Goal: Information Seeking & Learning: Check status

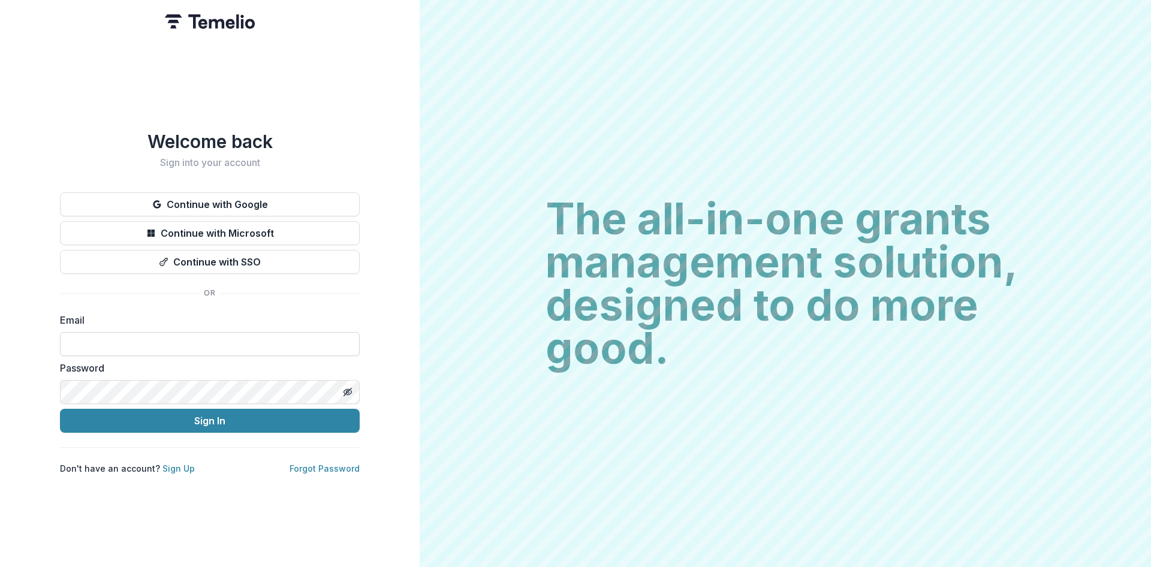
click at [319, 332] on input at bounding box center [210, 344] width 300 height 24
type input "**********"
click at [60, 409] on button "Sign In" at bounding box center [210, 421] width 300 height 24
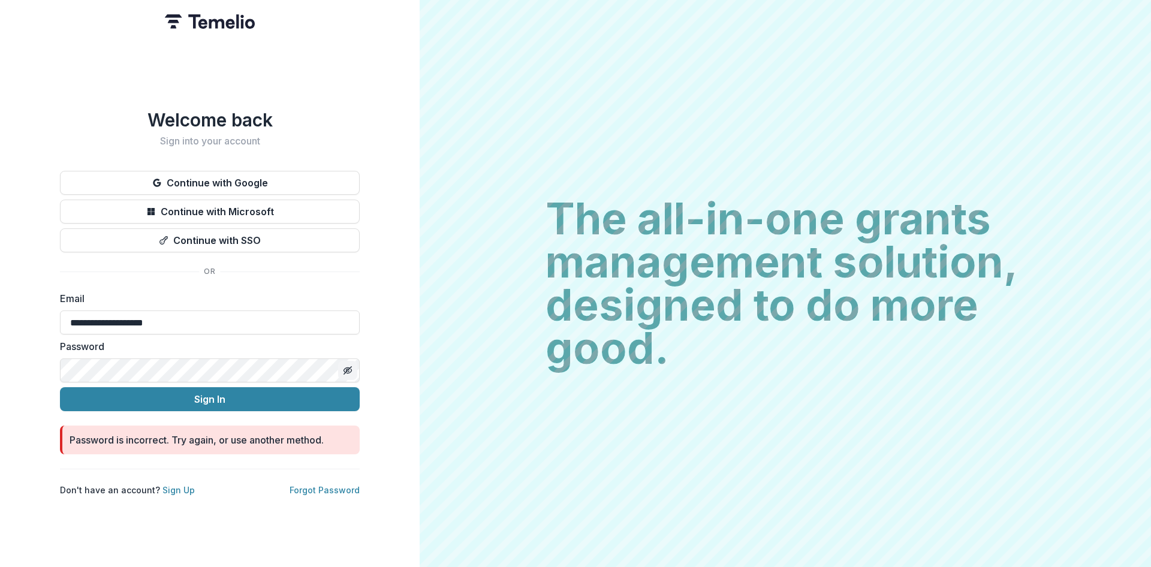
click at [346, 366] on icon "Toggle password visibility" at bounding box center [348, 371] width 10 height 10
click at [219, 391] on button "Sign In" at bounding box center [210, 399] width 300 height 24
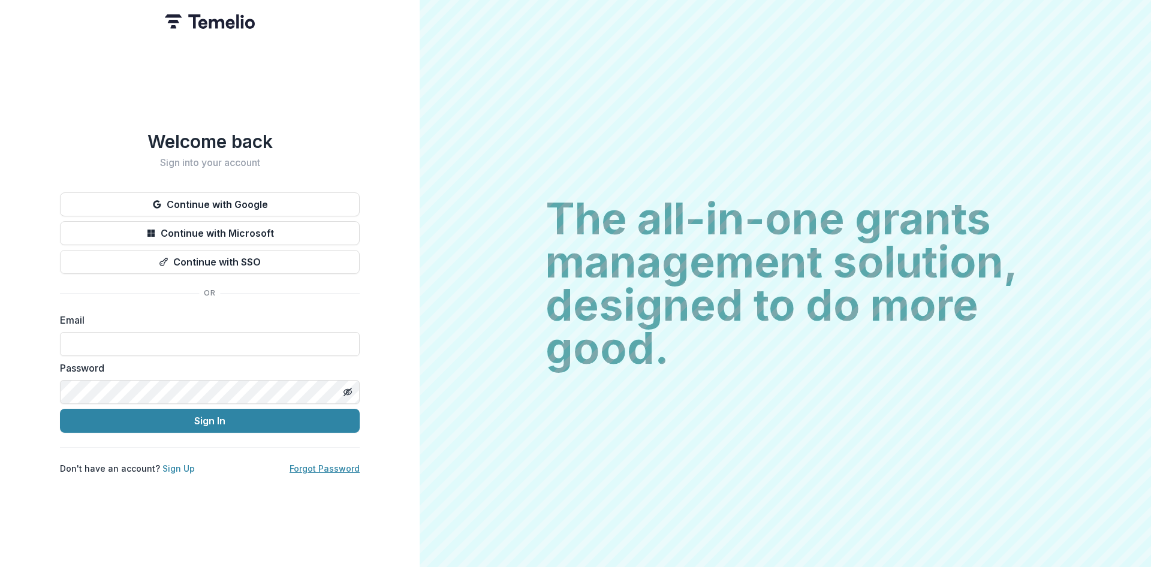
click at [311, 463] on link "Forgot Password" at bounding box center [325, 468] width 70 height 10
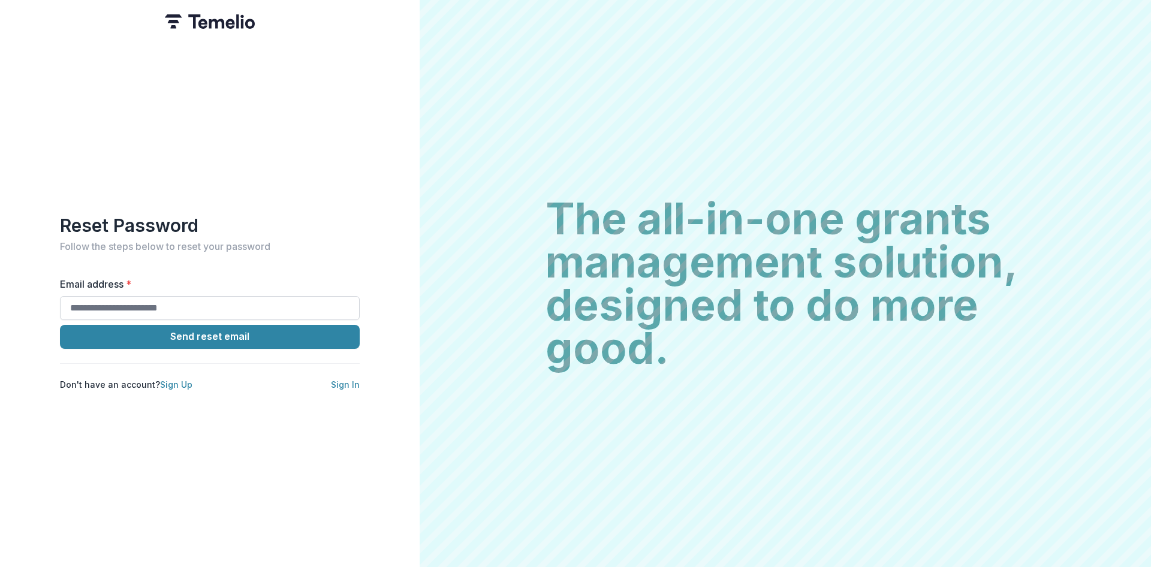
click at [248, 306] on input "Email address *" at bounding box center [210, 308] width 300 height 24
type input "**********"
click at [296, 340] on button "Send reset email" at bounding box center [210, 337] width 300 height 24
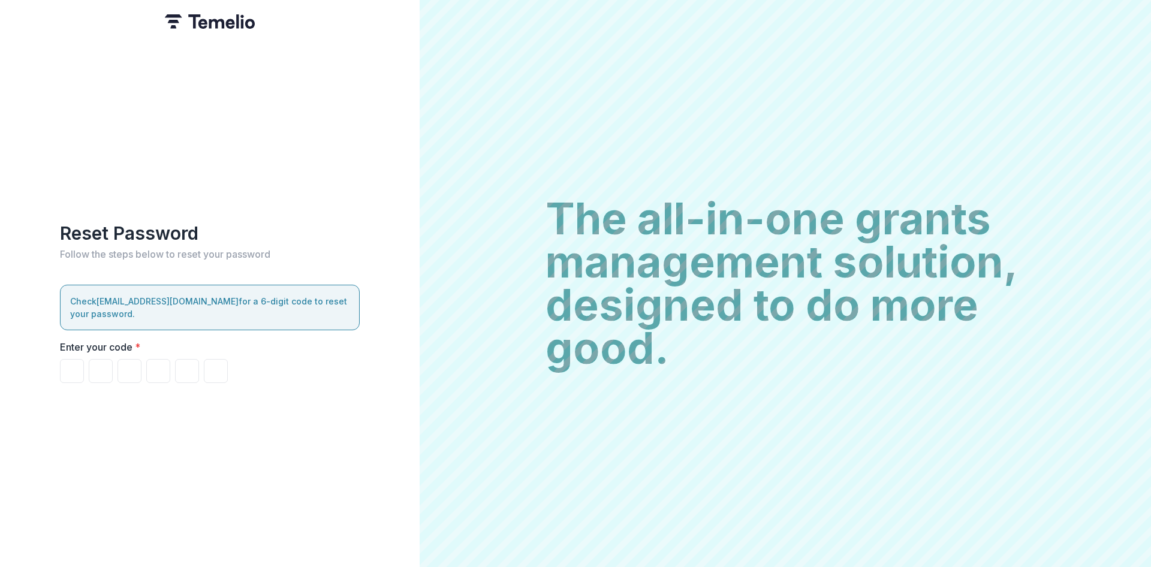
type input "*"
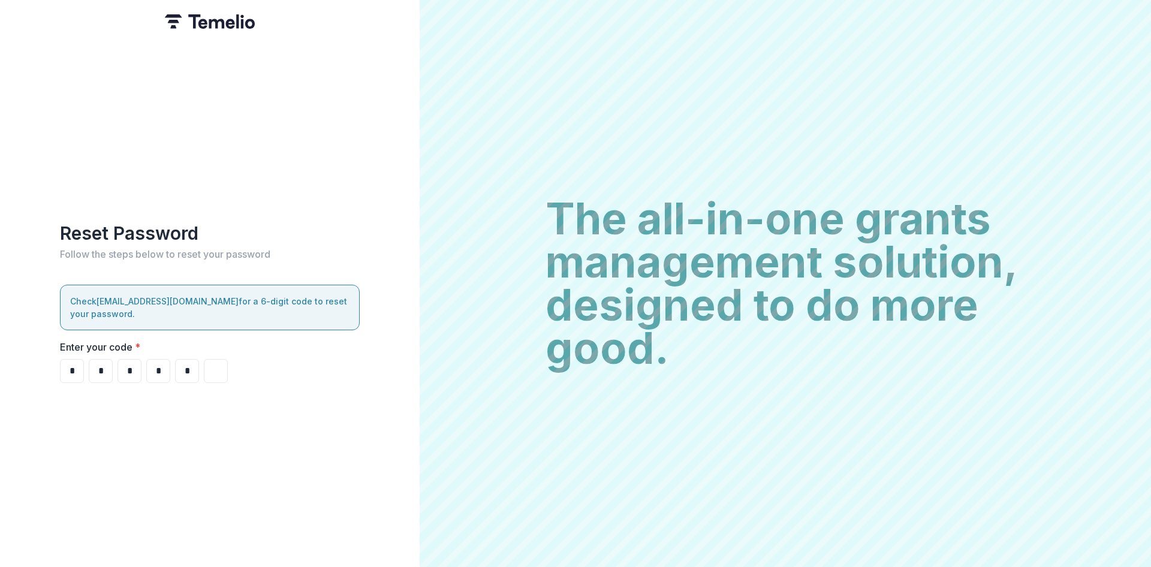
type input "*"
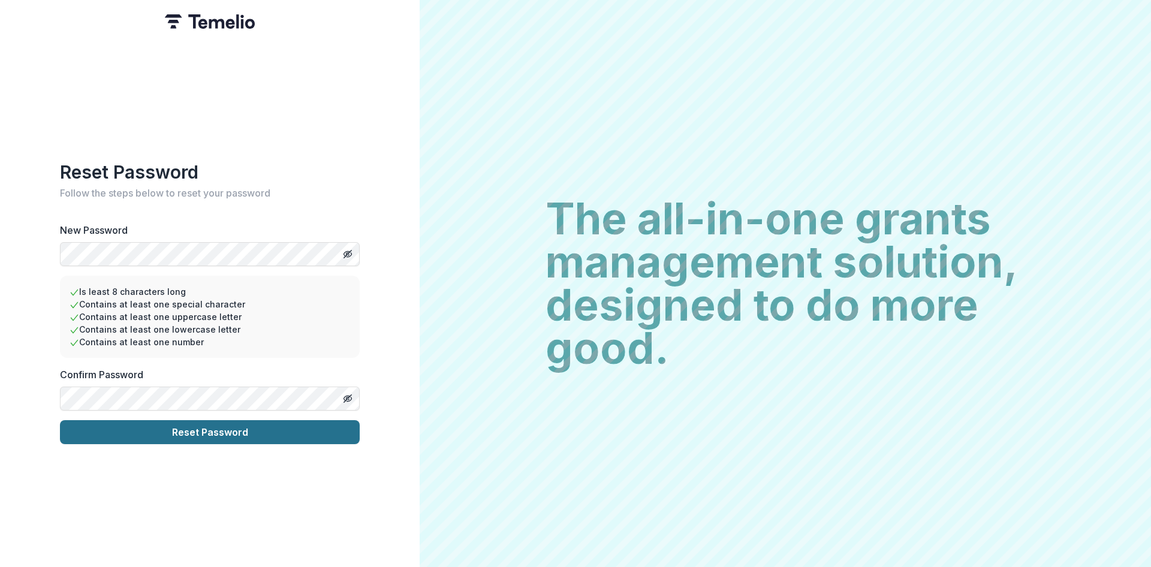
click at [271, 435] on button "Reset Password" at bounding box center [210, 432] width 300 height 24
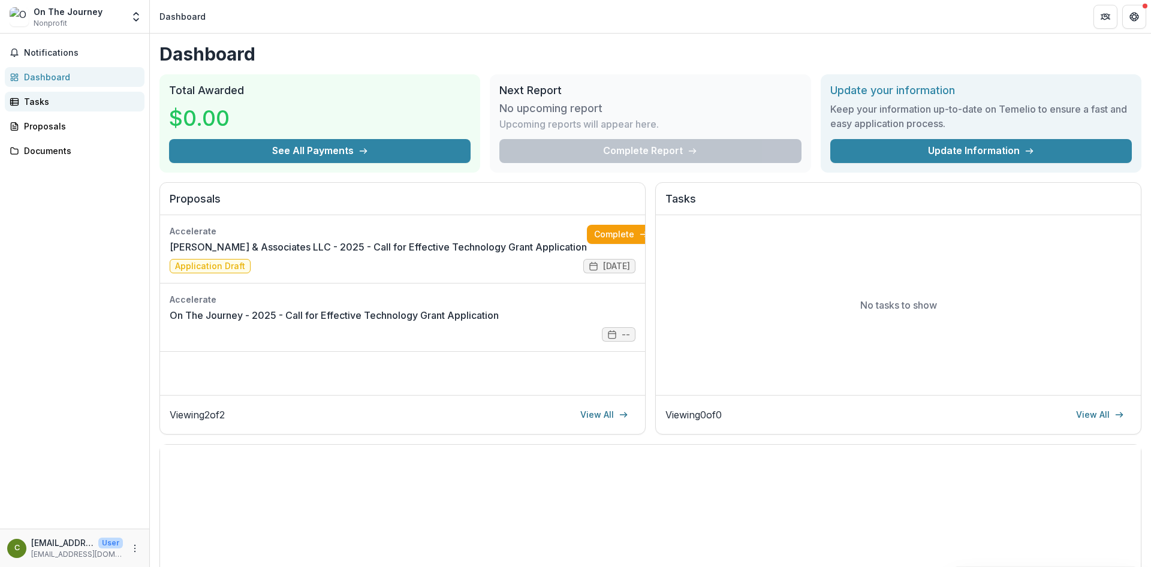
click at [49, 107] on div "Tasks" at bounding box center [79, 101] width 111 height 13
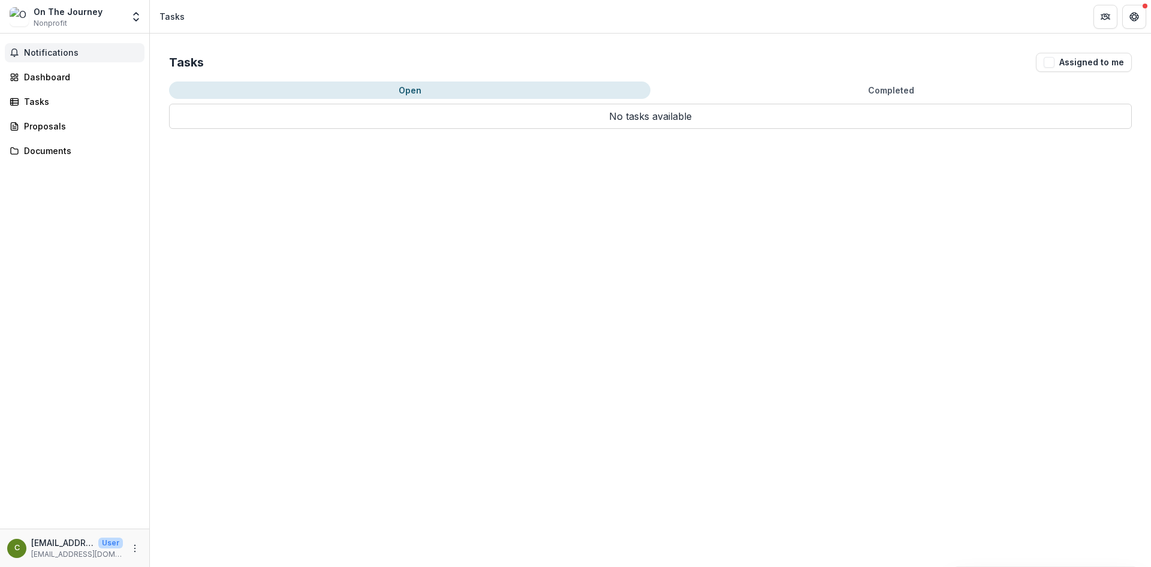
click at [47, 57] on span "Notifications" at bounding box center [82, 53] width 116 height 10
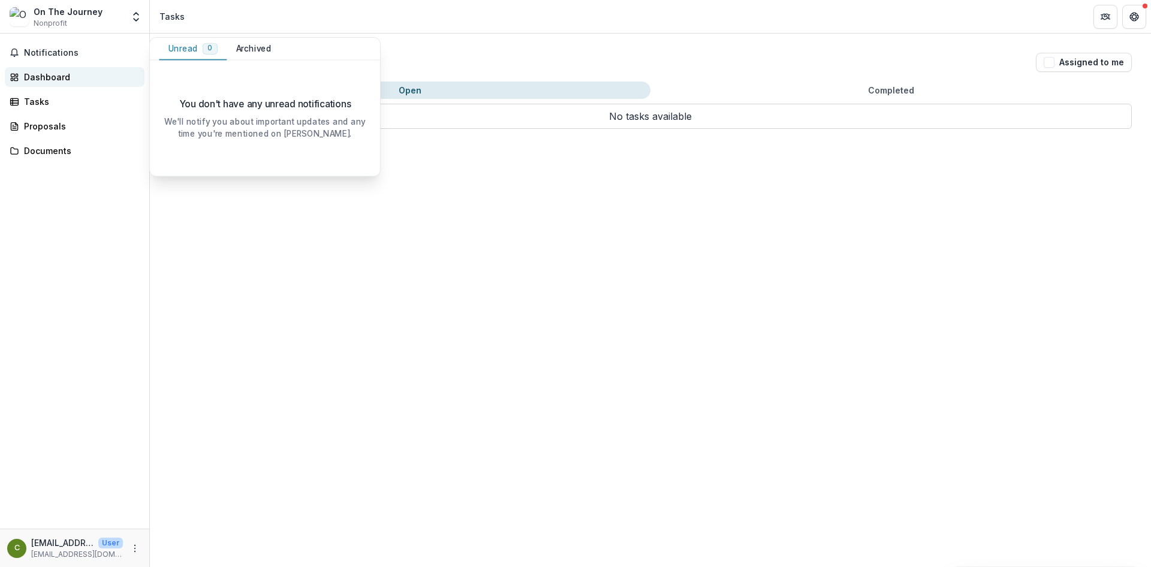
click at [44, 71] on div "Dashboard" at bounding box center [79, 77] width 111 height 13
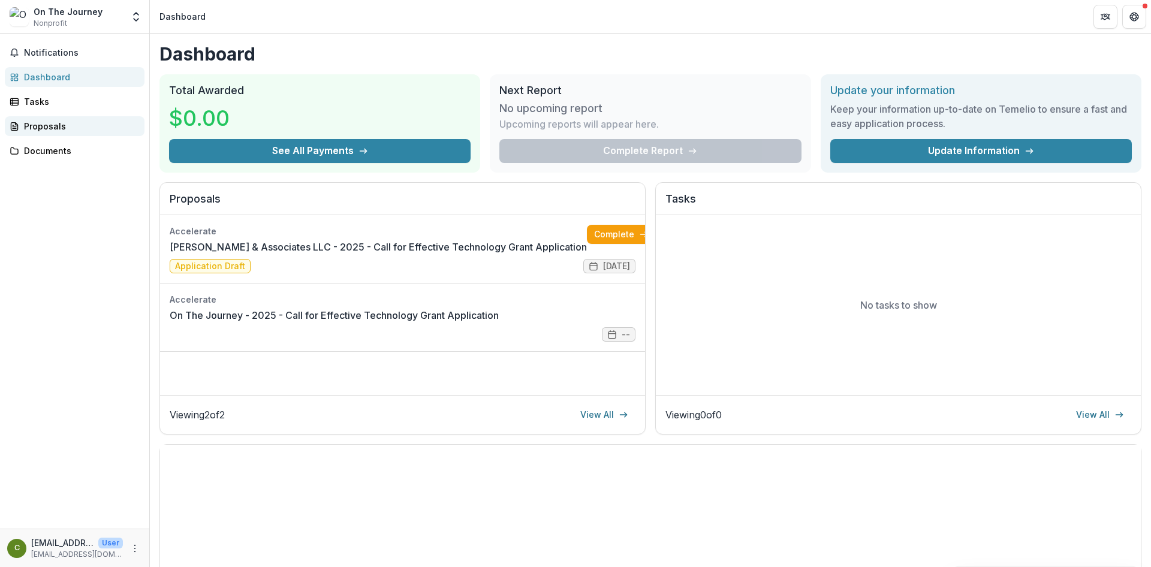
click at [35, 127] on div "Proposals" at bounding box center [79, 126] width 111 height 13
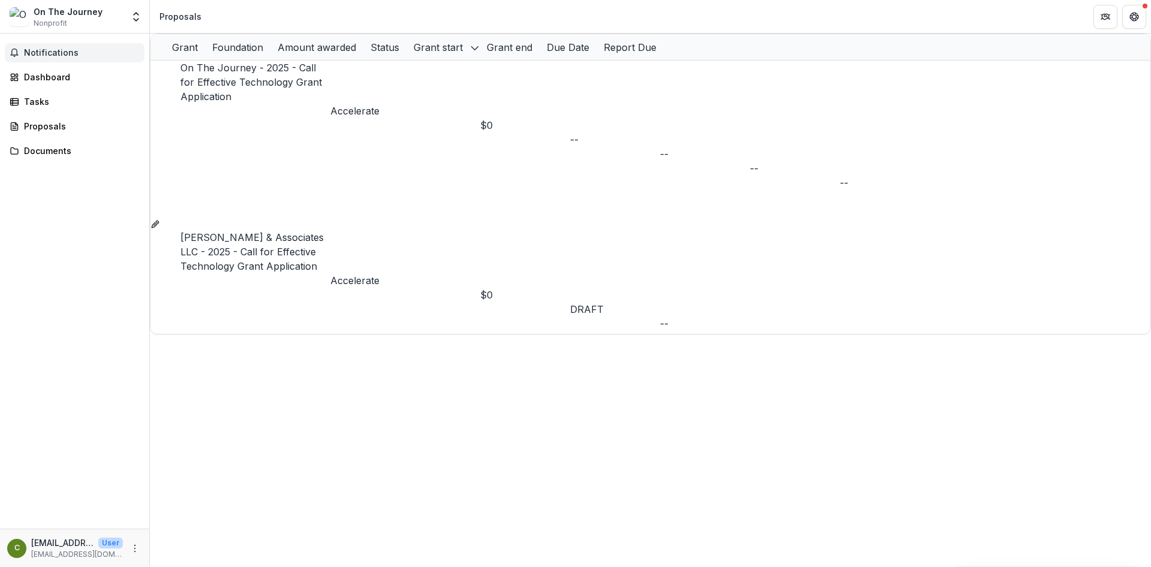
click at [39, 58] on span "Notifications" at bounding box center [82, 53] width 116 height 10
click at [239, 246] on div "Grant Foundation Amount awarded Status Grant start Grant end Due Date Report Du…" at bounding box center [650, 301] width 1001 height 534
click at [47, 84] on link "Dashboard" at bounding box center [75, 77] width 140 height 20
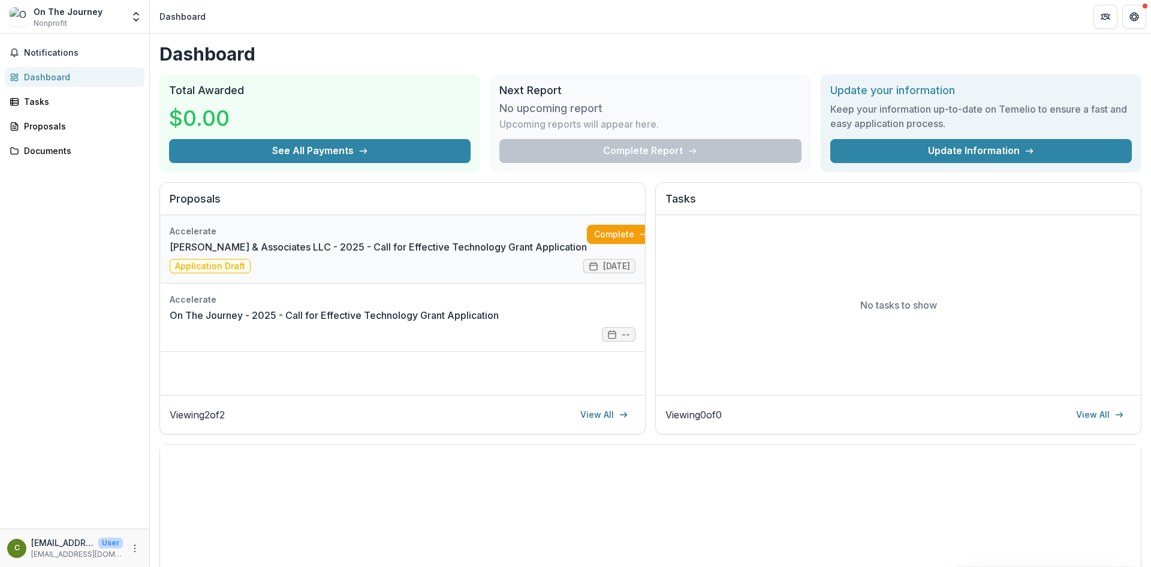
click at [258, 249] on link "[PERSON_NAME] & Associates LLC - 2025 - Call for Effective Technology Grant App…" at bounding box center [378, 247] width 417 height 14
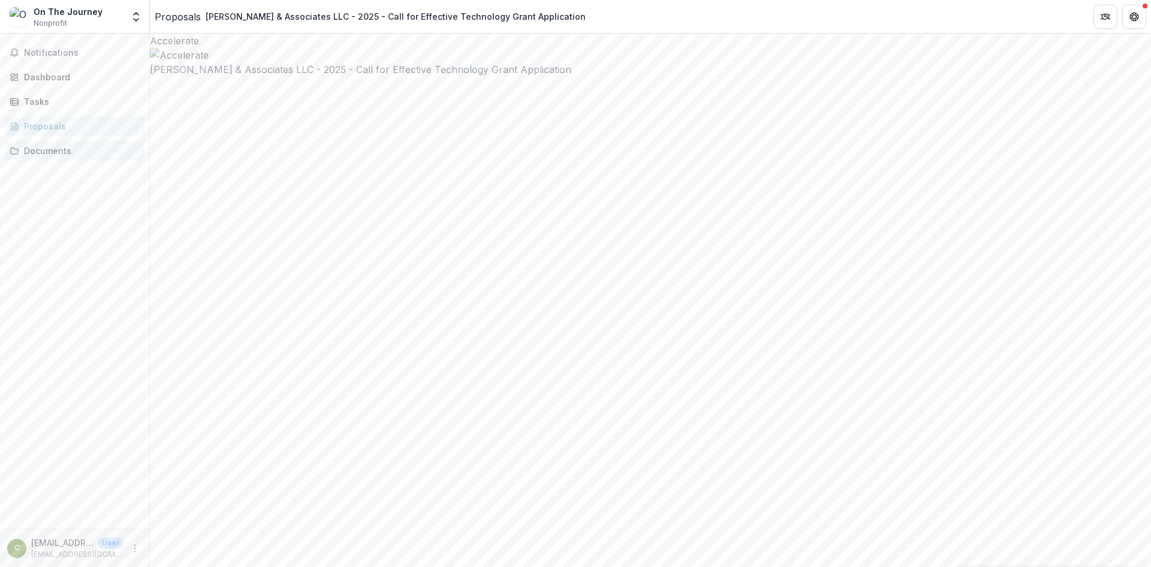
click at [68, 156] on div "Documents" at bounding box center [79, 150] width 111 height 13
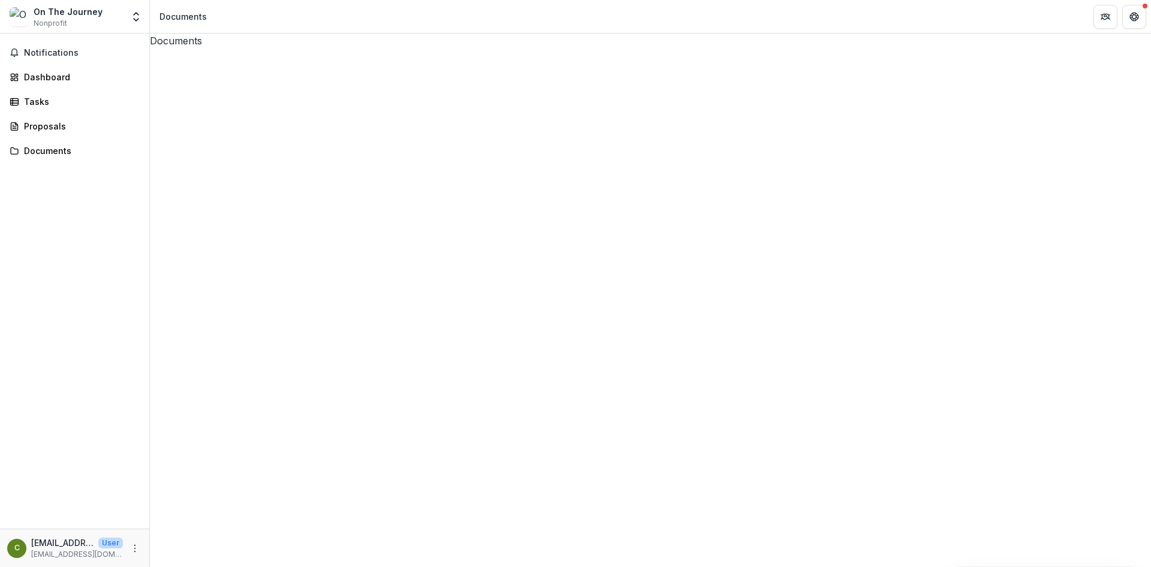
click at [167, 82] on icon at bounding box center [650, 548] width 1001 height 1001
click at [33, 54] on span "Notifications" at bounding box center [82, 53] width 116 height 10
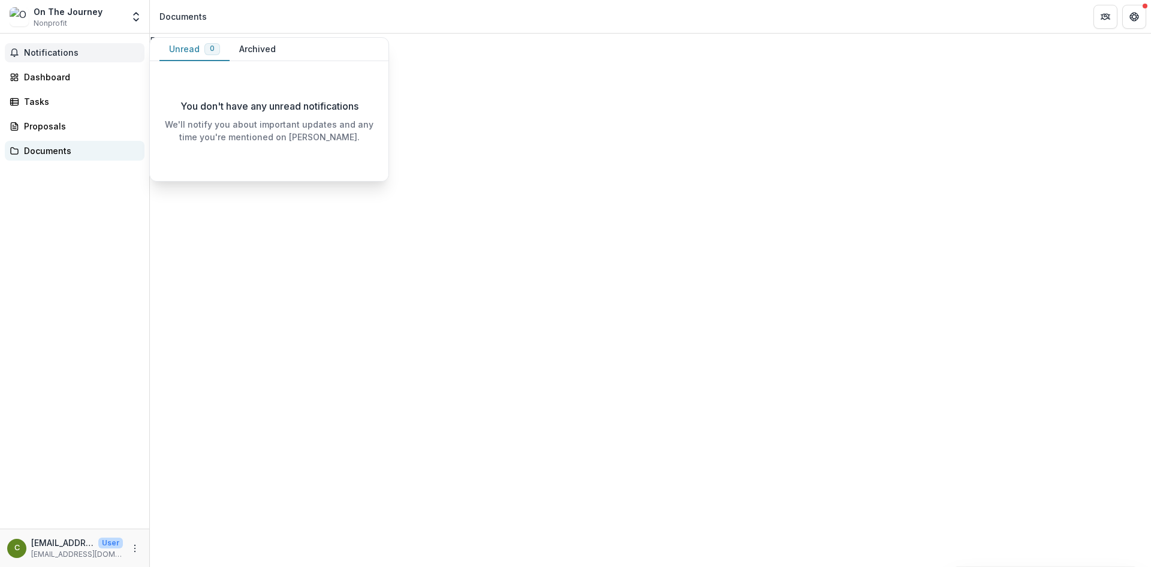
click at [46, 150] on div "Documents" at bounding box center [79, 150] width 111 height 13
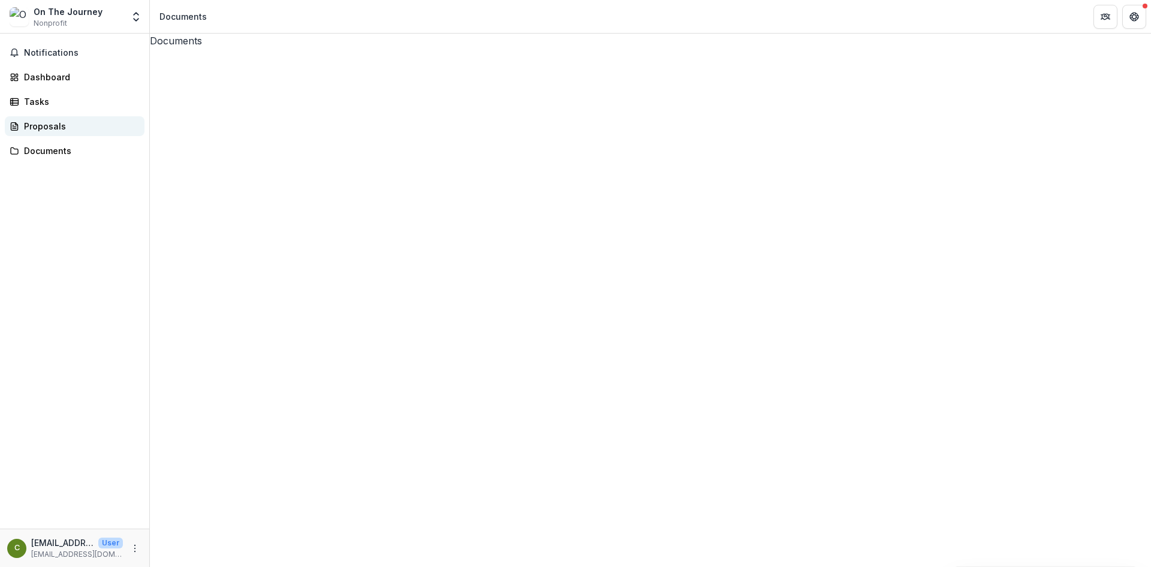
click at [42, 131] on div "Proposals" at bounding box center [79, 126] width 111 height 13
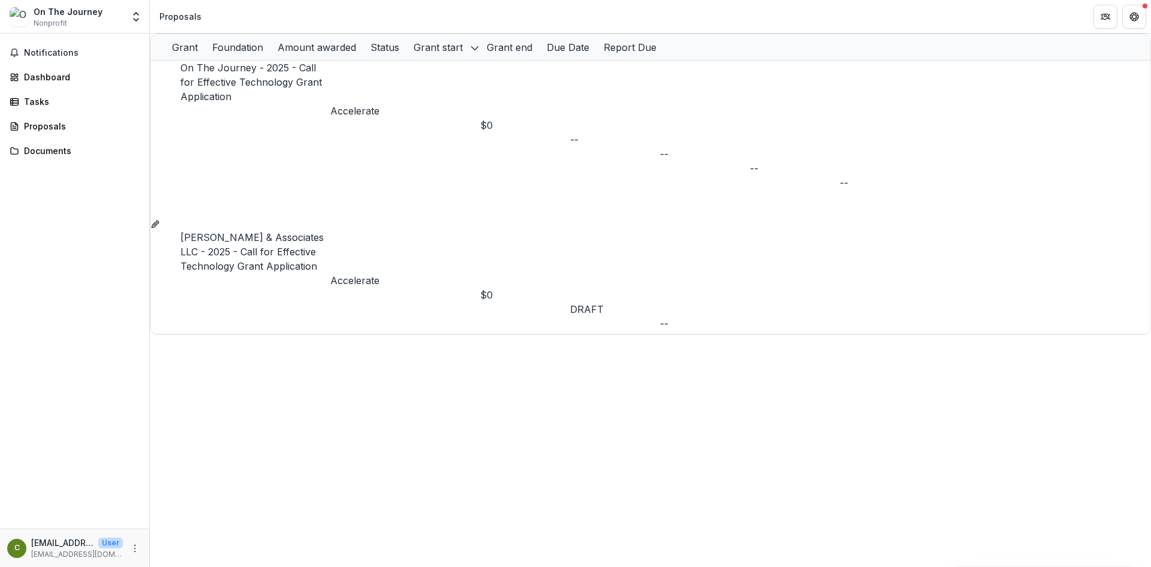
click at [316, 83] on link "On The Journey - 2025 - Call for Effective Technology Grant Application" at bounding box center [250, 82] width 141 height 41
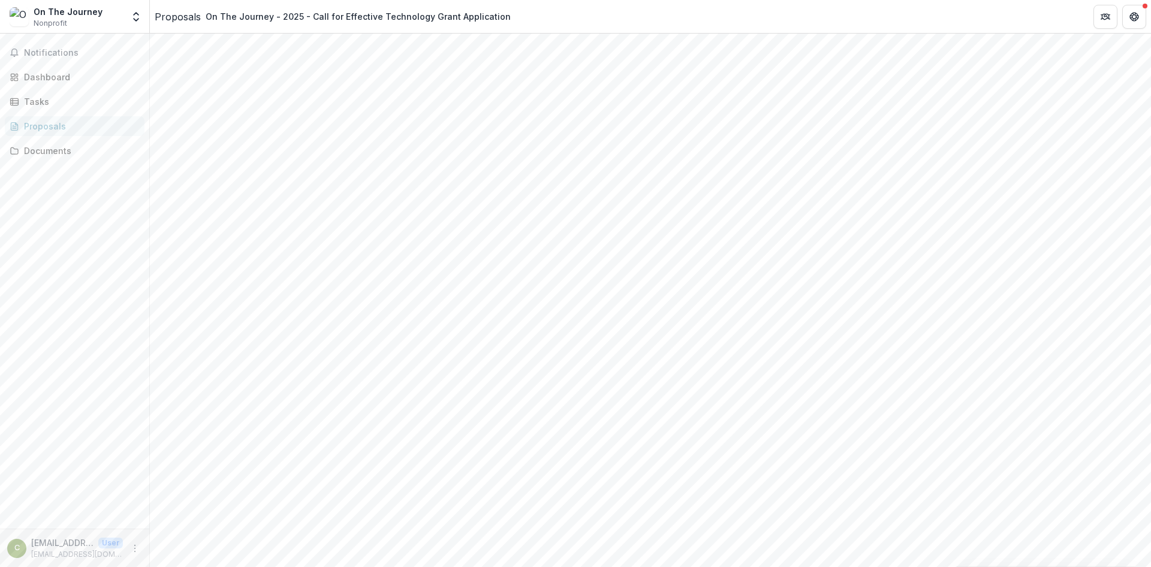
scroll to position [2433, 0]
click at [53, 57] on span "Notifications" at bounding box center [82, 53] width 116 height 10
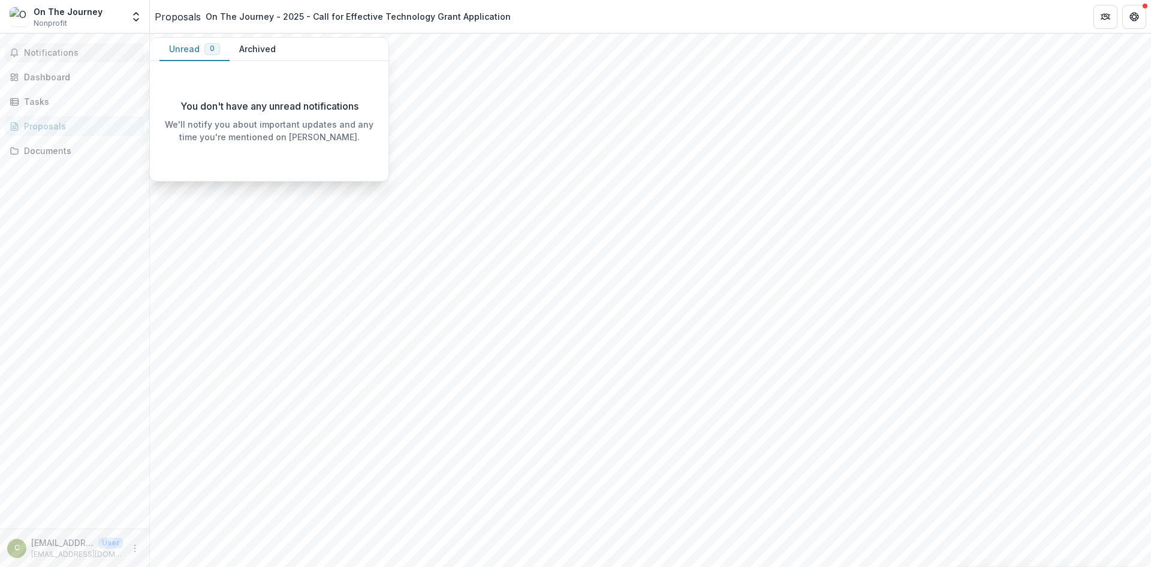
scroll to position [0, 0]
click at [57, 21] on span "Nonprofit" at bounding box center [51, 23] width 34 height 11
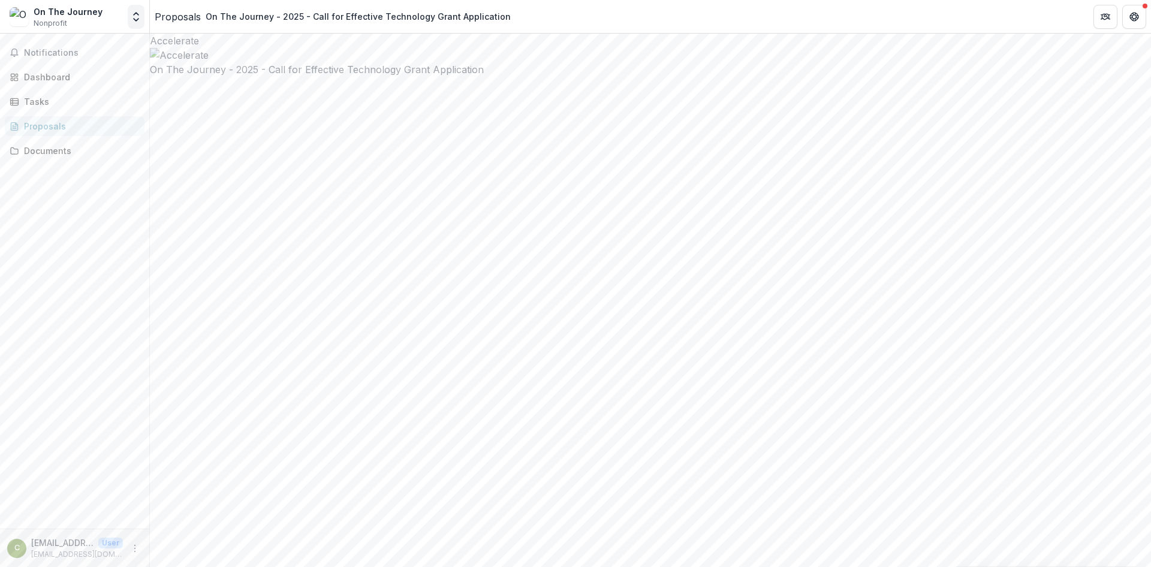
click at [132, 21] on icon "Open entity switcher" at bounding box center [136, 17] width 12 height 12
click at [519, 62] on div at bounding box center [650, 55] width 1001 height 14
click at [46, 80] on div "Dashboard" at bounding box center [79, 77] width 111 height 13
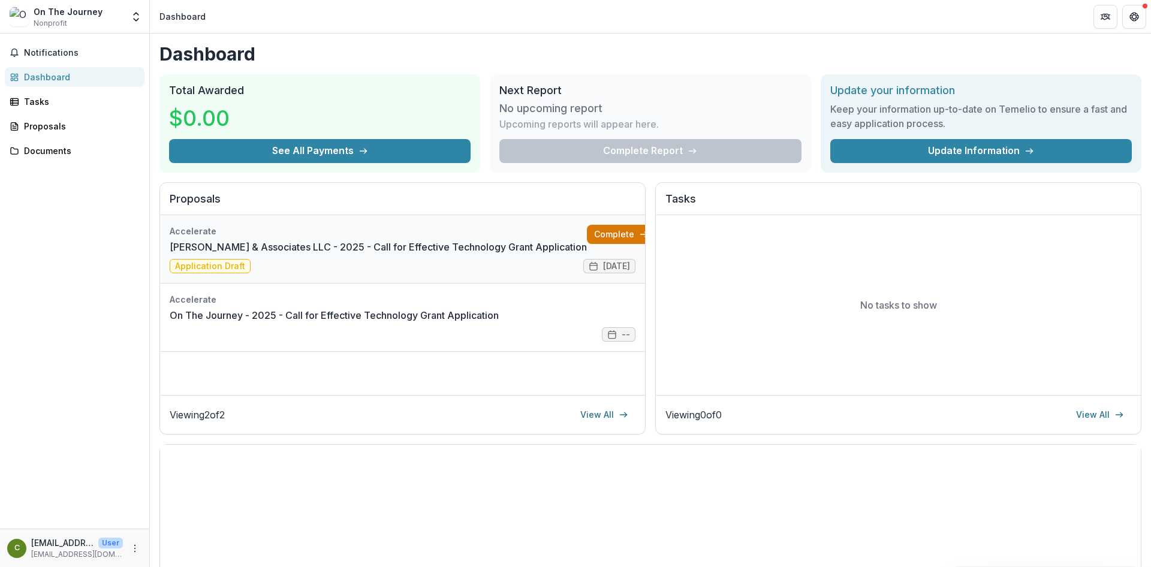
click at [617, 237] on link "Complete" at bounding box center [621, 234] width 69 height 19
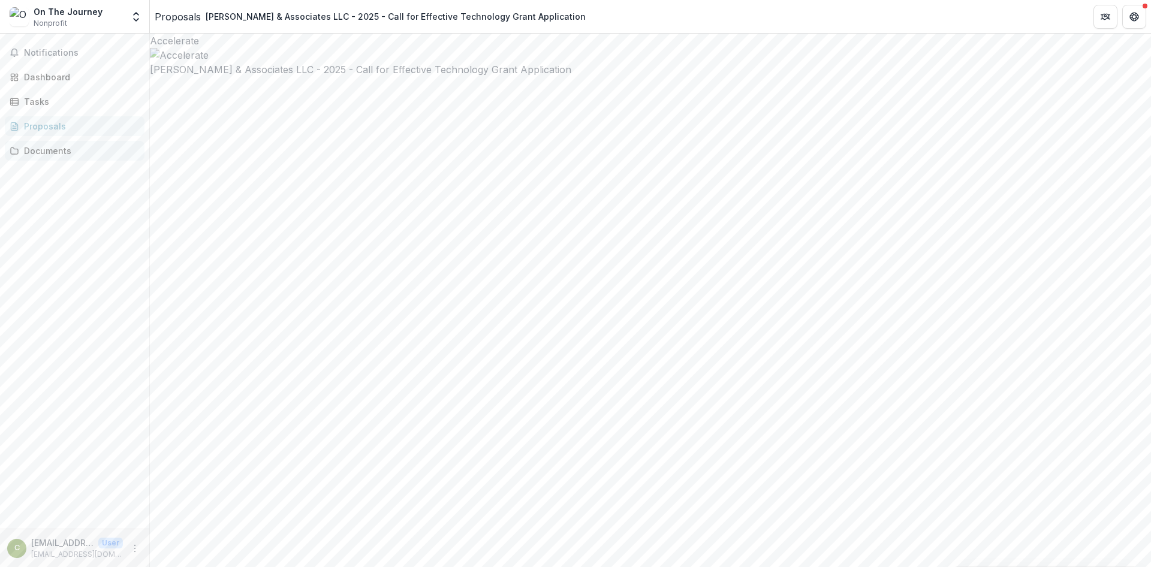
click at [42, 149] on div "Documents" at bounding box center [79, 150] width 111 height 13
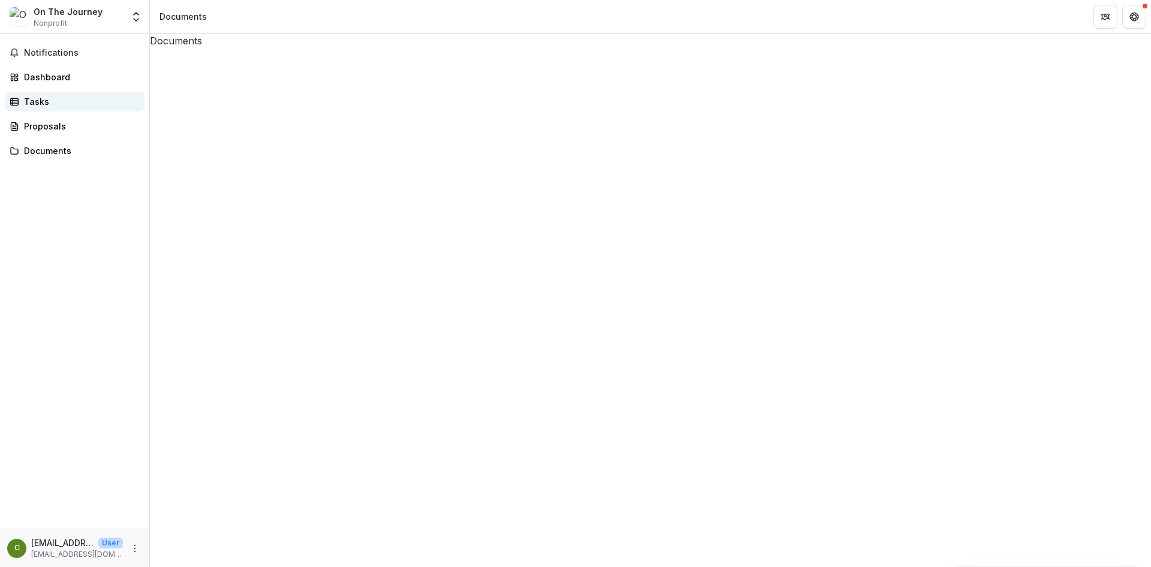
click at [45, 103] on div "Tasks" at bounding box center [79, 101] width 111 height 13
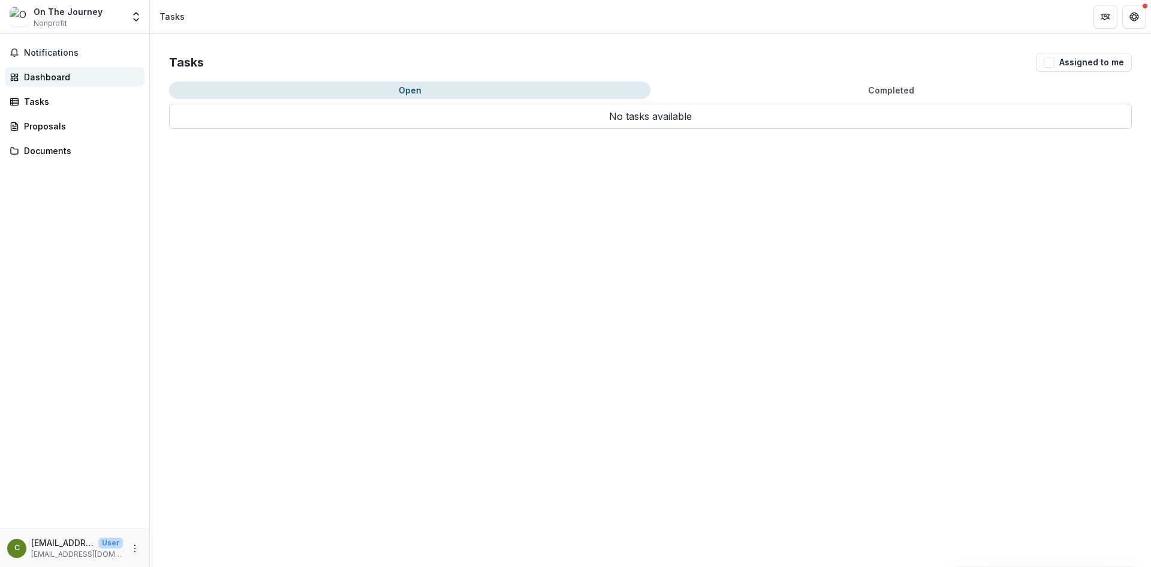
click at [47, 76] on div "Dashboard" at bounding box center [79, 77] width 111 height 13
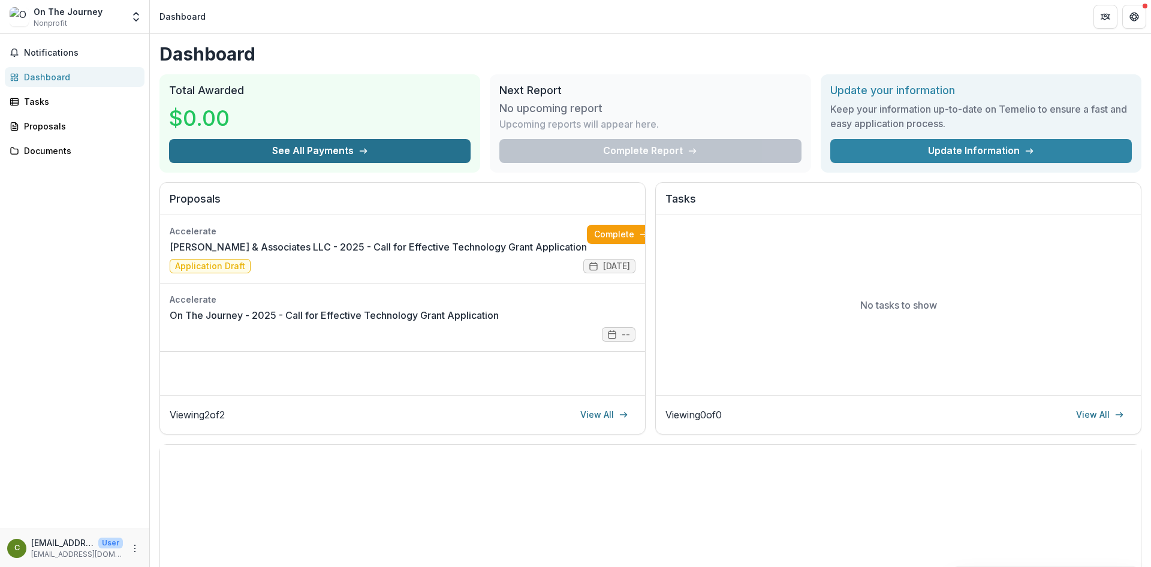
click at [394, 156] on button "See All Payments" at bounding box center [320, 151] width 302 height 24
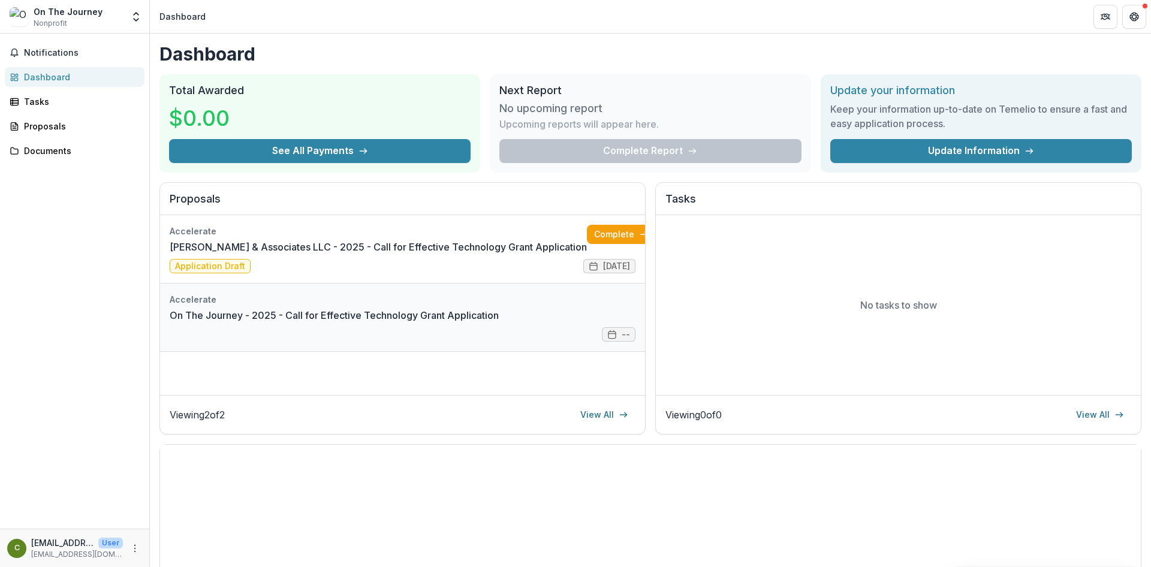
click at [499, 323] on link "On The Journey - 2025 - Call for Effective Technology Grant Application" at bounding box center [334, 315] width 329 height 14
